Goal: Go to known website: Go to known website

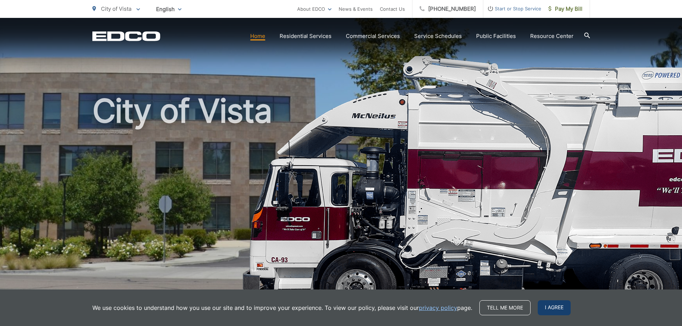
click at [547, 305] on span "I agree" at bounding box center [554, 307] width 33 height 15
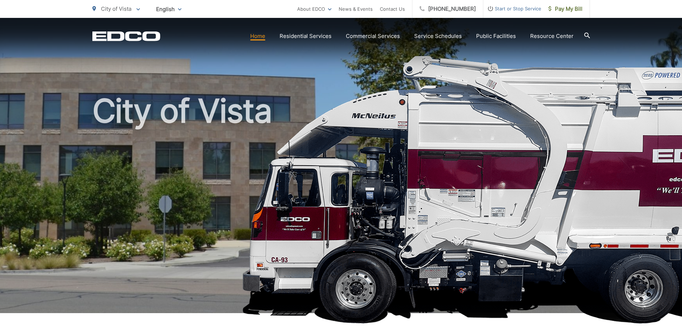
click at [258, 34] on link "Home" at bounding box center [257, 36] width 15 height 9
click at [263, 39] on link "Home" at bounding box center [257, 36] width 15 height 9
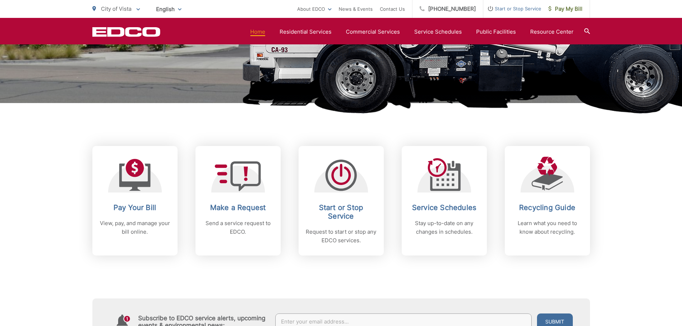
scroll to position [209, 0]
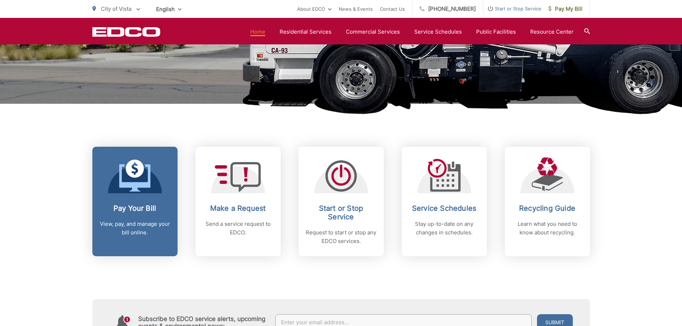
click at [122, 184] on icon at bounding box center [134, 177] width 31 height 27
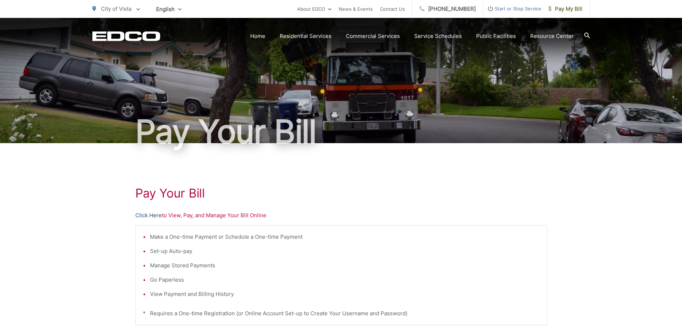
click at [154, 215] on link "Click Here" at bounding box center [148, 215] width 26 height 9
